Goal: Obtain resource: Obtain resource

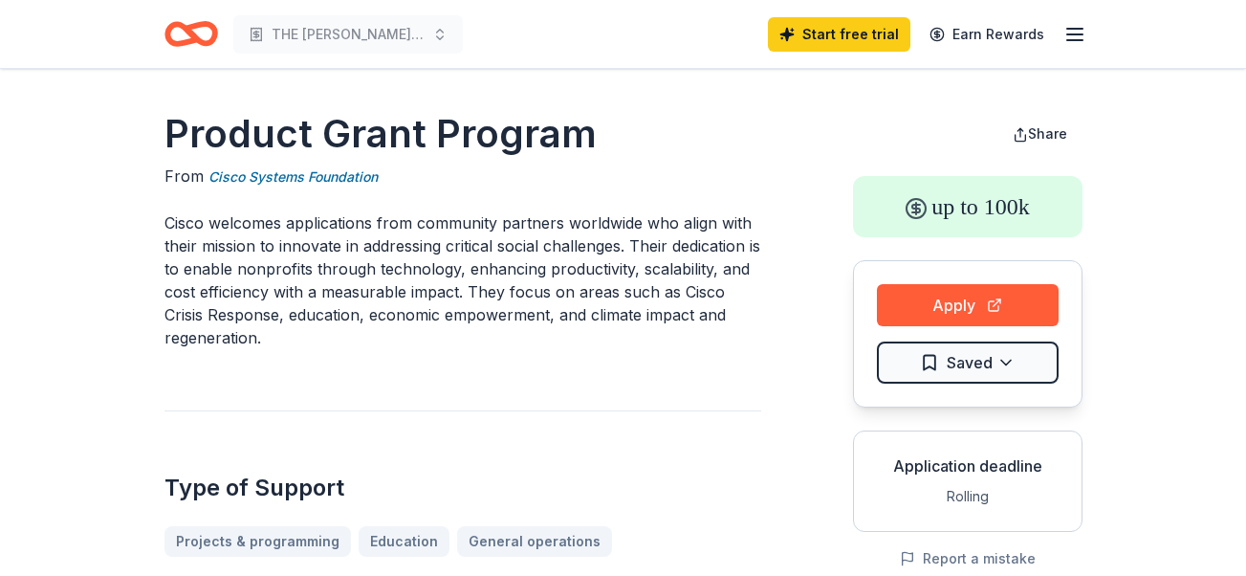
click at [1068, 27] on icon "button" at bounding box center [1074, 34] width 23 height 23
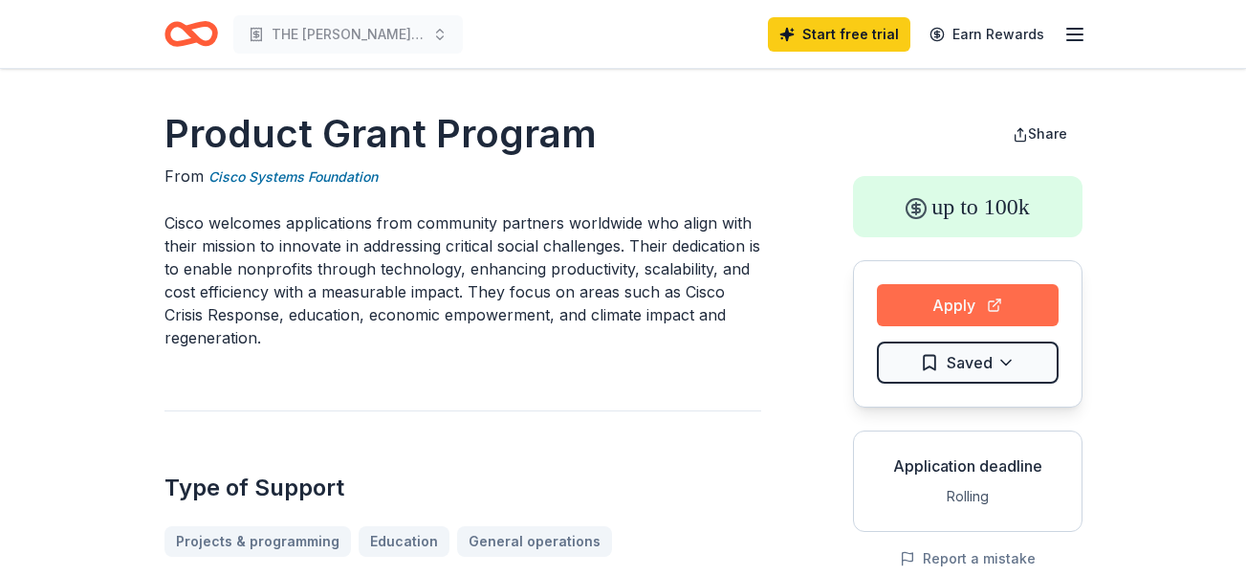
click at [992, 308] on button "Apply" at bounding box center [968, 305] width 182 height 42
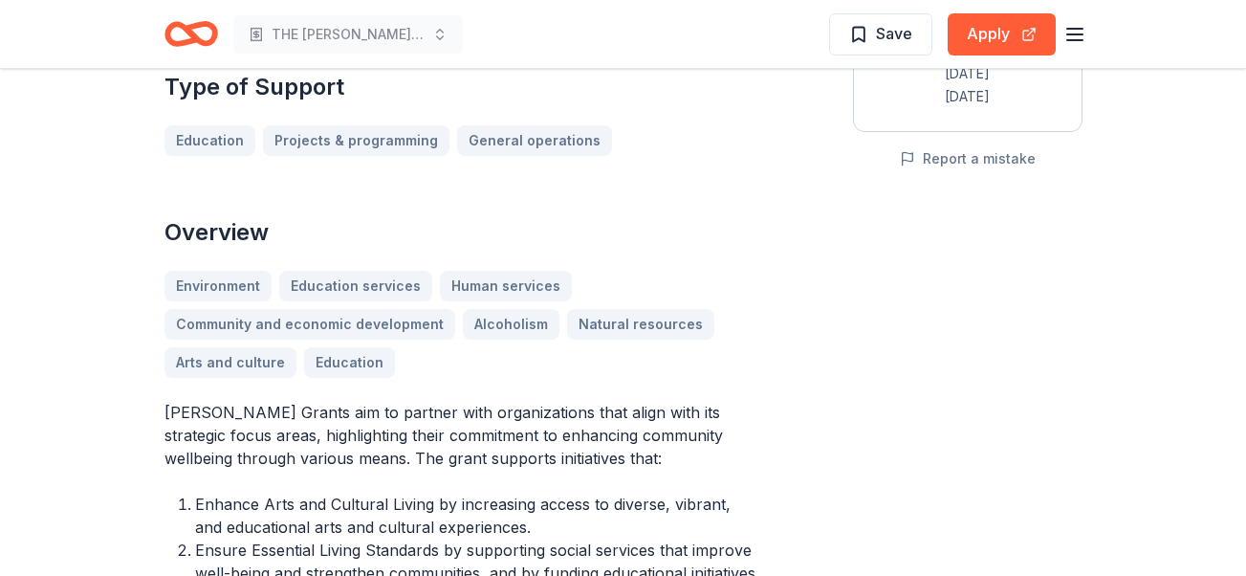
scroll to position [425, 0]
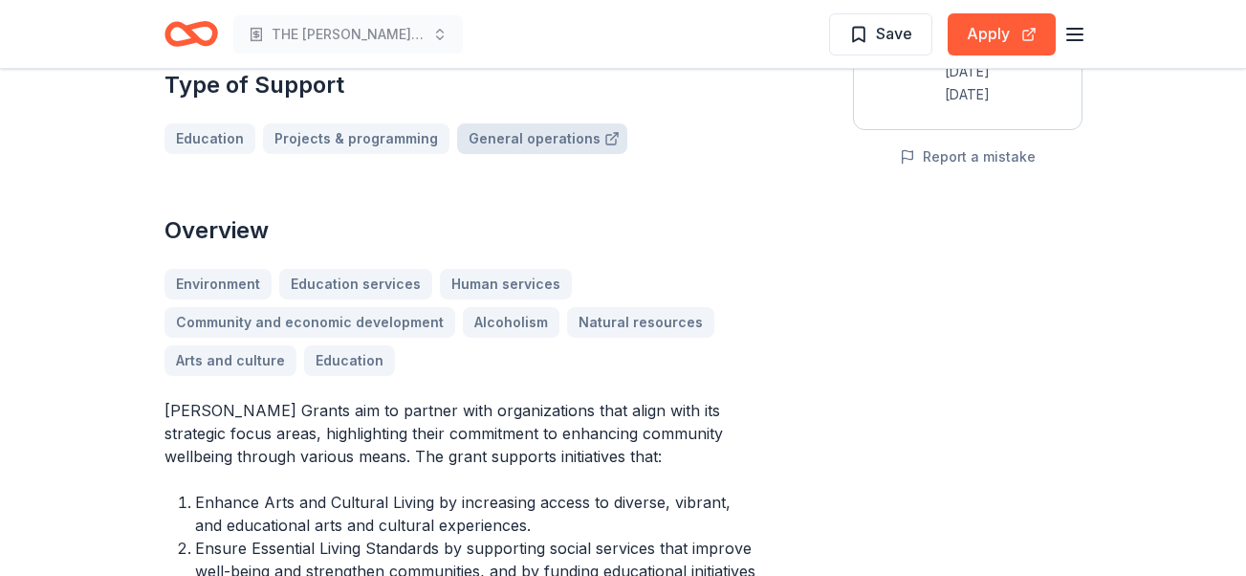
click at [502, 143] on link "General operations" at bounding box center [542, 138] width 170 height 31
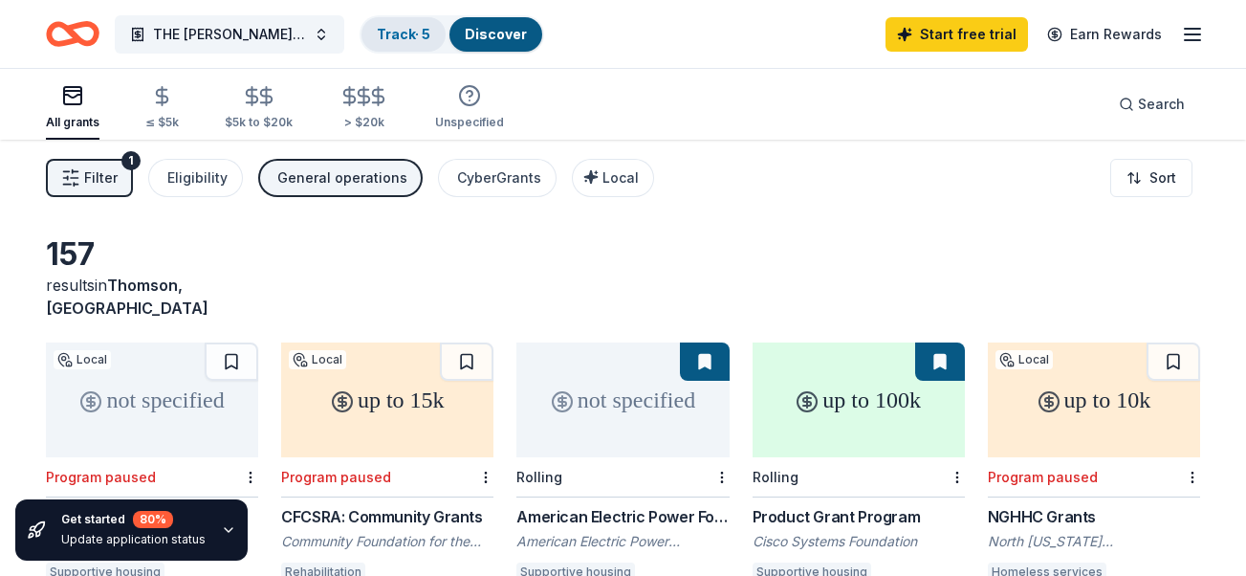
click at [421, 31] on link "Track · 5" at bounding box center [404, 34] width 54 height 16
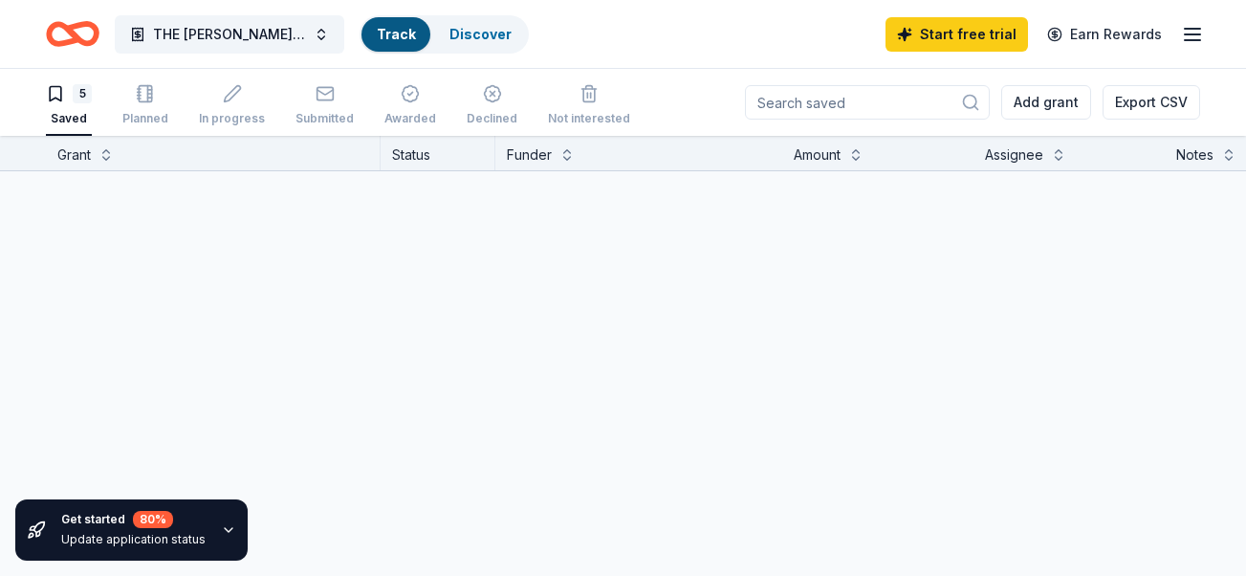
scroll to position [1, 0]
